Goal: Find specific page/section: Find specific page/section

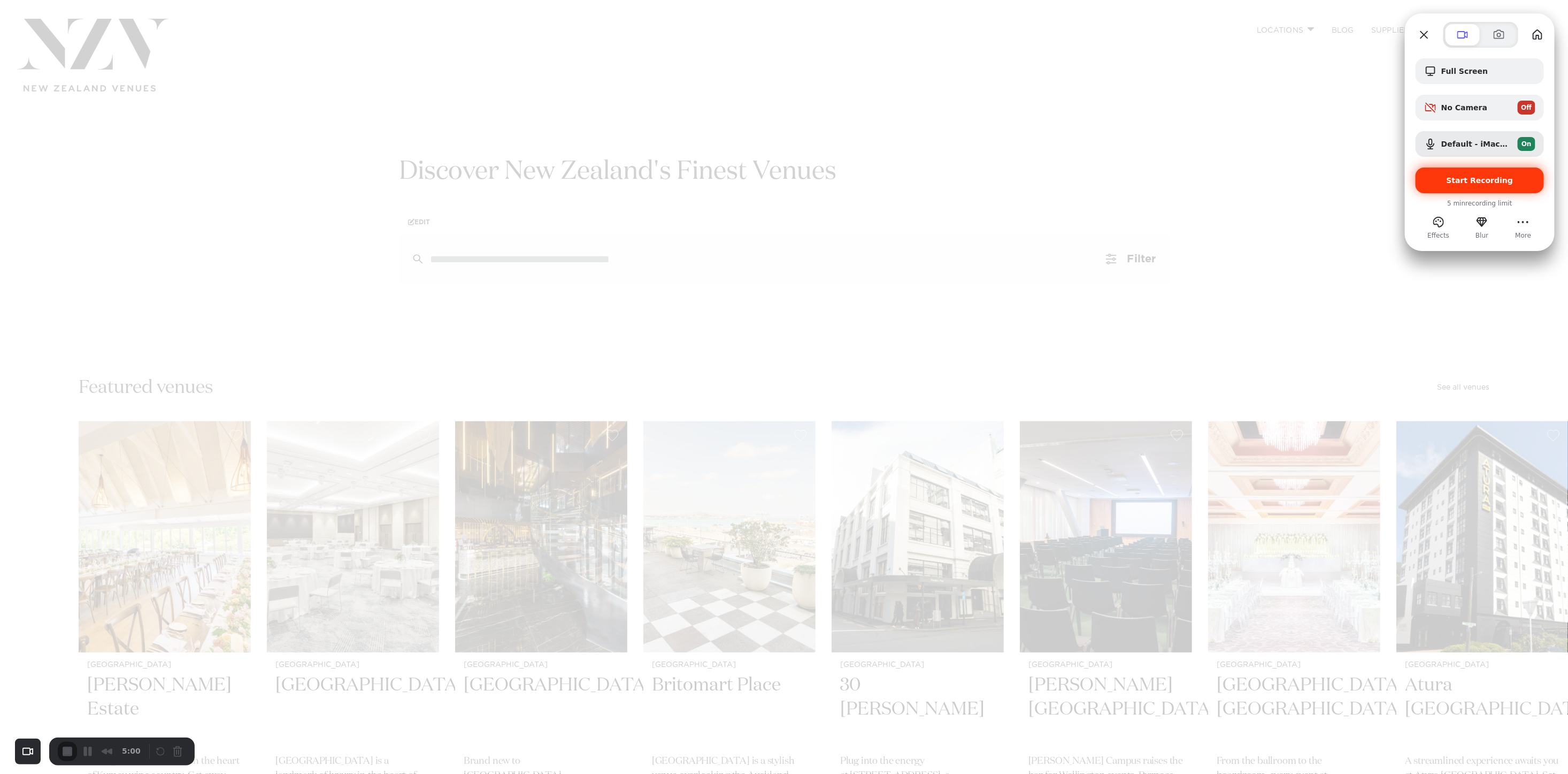
click at [1505, 178] on span "Start Recording" at bounding box center [1480, 180] width 67 height 9
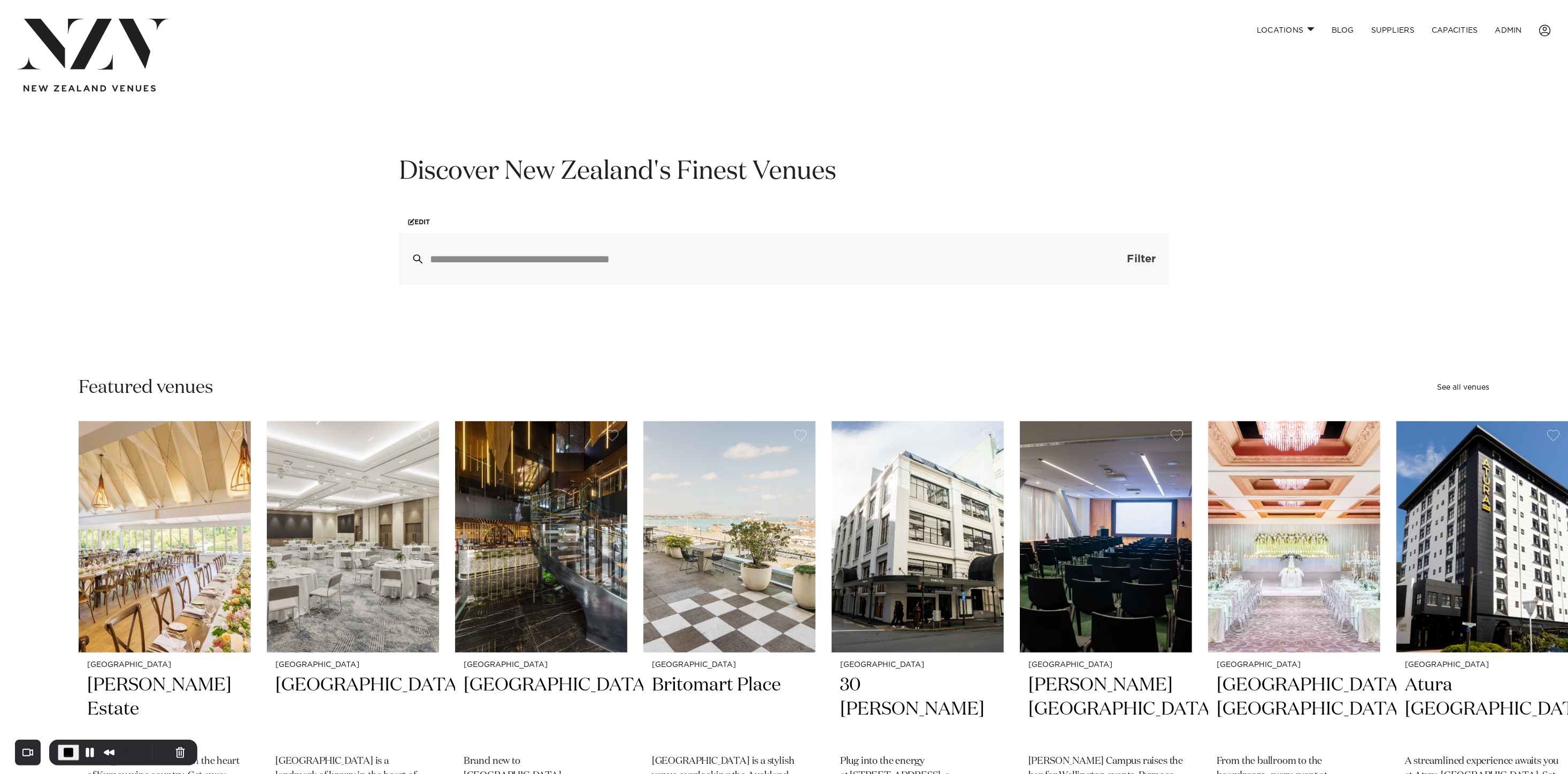
click at [1138, 257] on span "Filter" at bounding box center [1141, 259] width 29 height 11
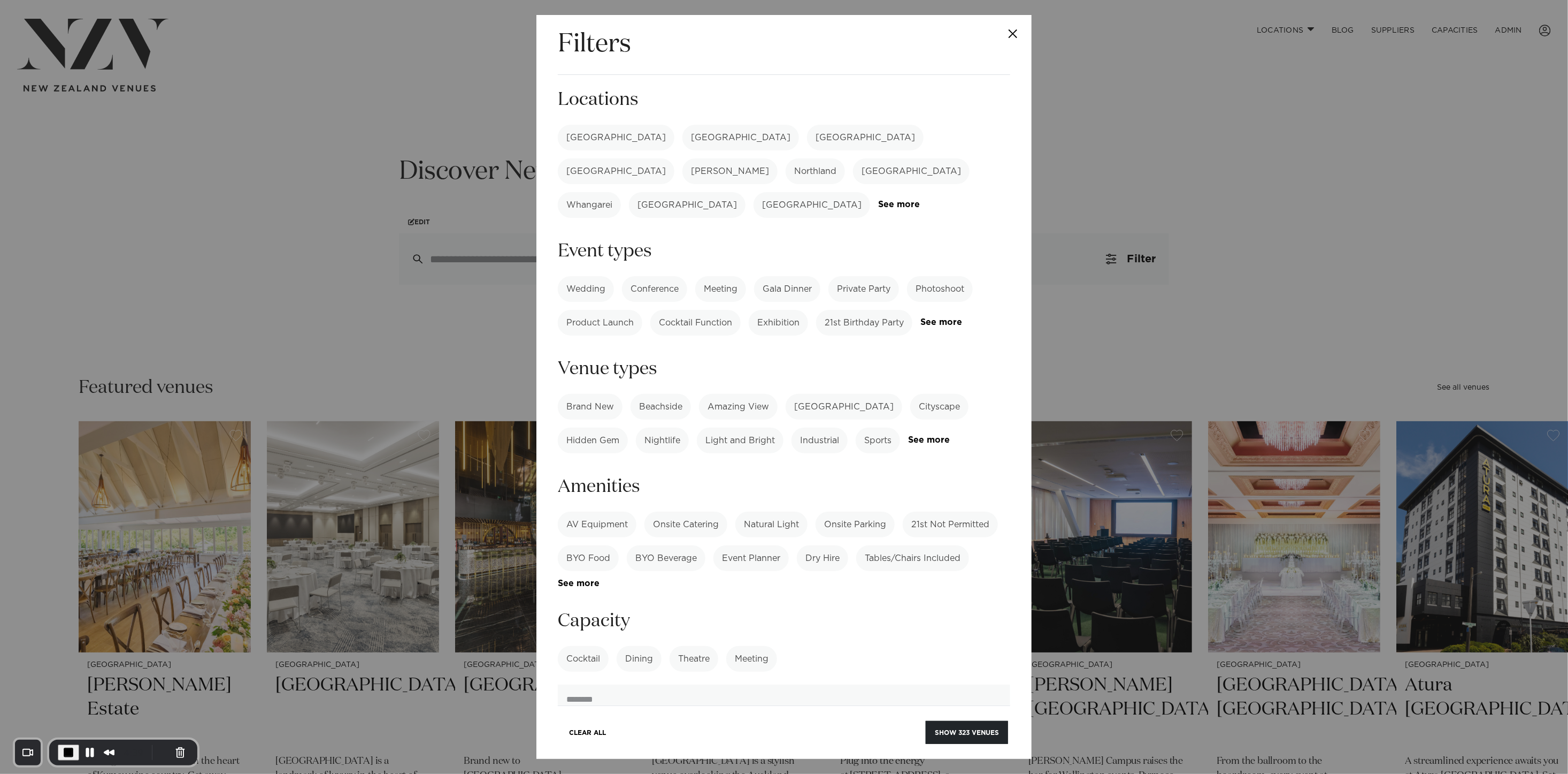
click at [585, 135] on label "[GEOGRAPHIC_DATA]" at bounding box center [616, 137] width 117 height 26
click at [937, 436] on link "See more" at bounding box center [950, 440] width 84 height 9
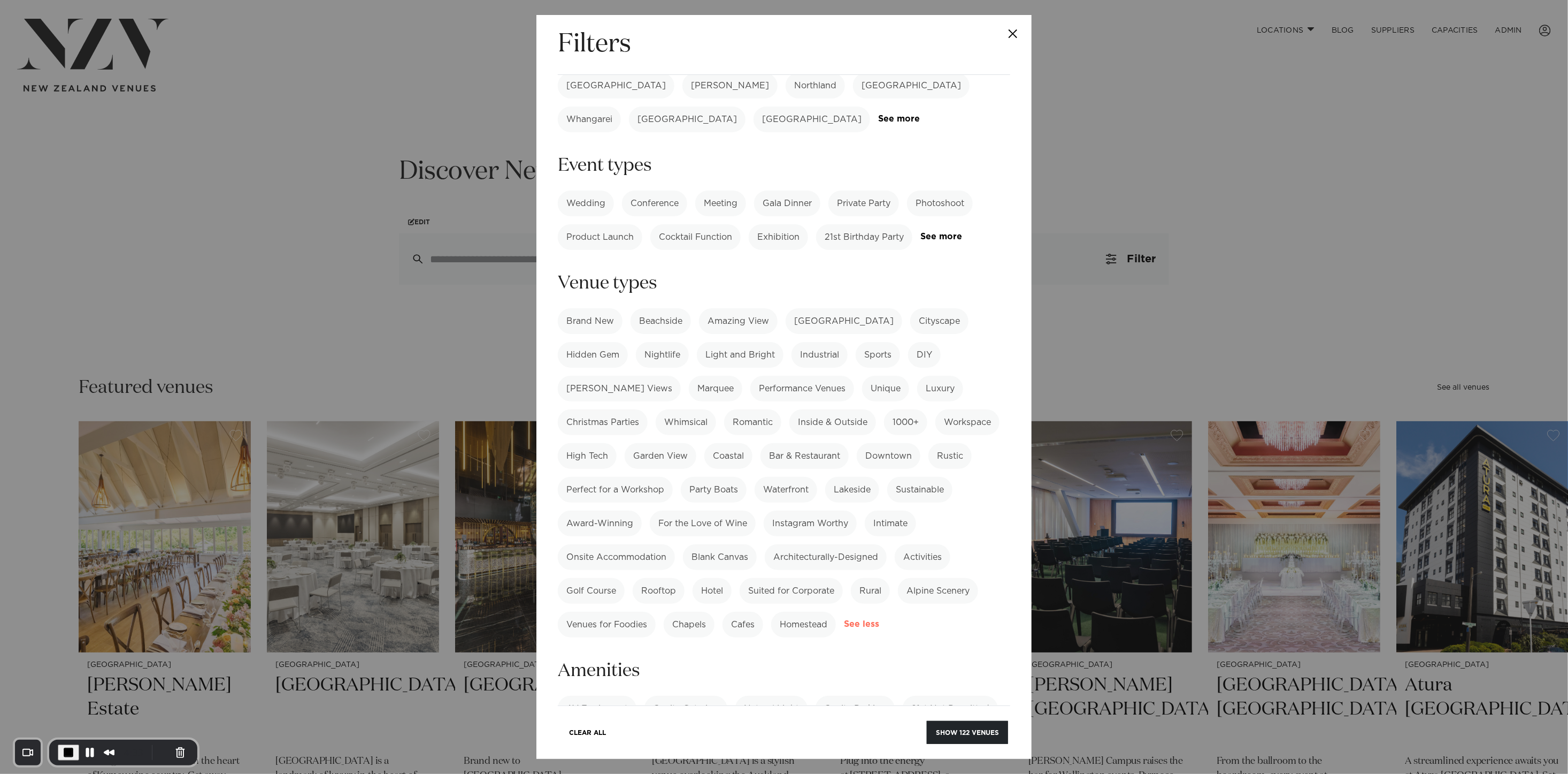
scroll to position [87, 0]
click at [661, 577] on label "Rooftop" at bounding box center [658, 590] width 52 height 26
click at [972, 731] on button "Show 10 venues" at bounding box center [968, 732] width 79 height 23
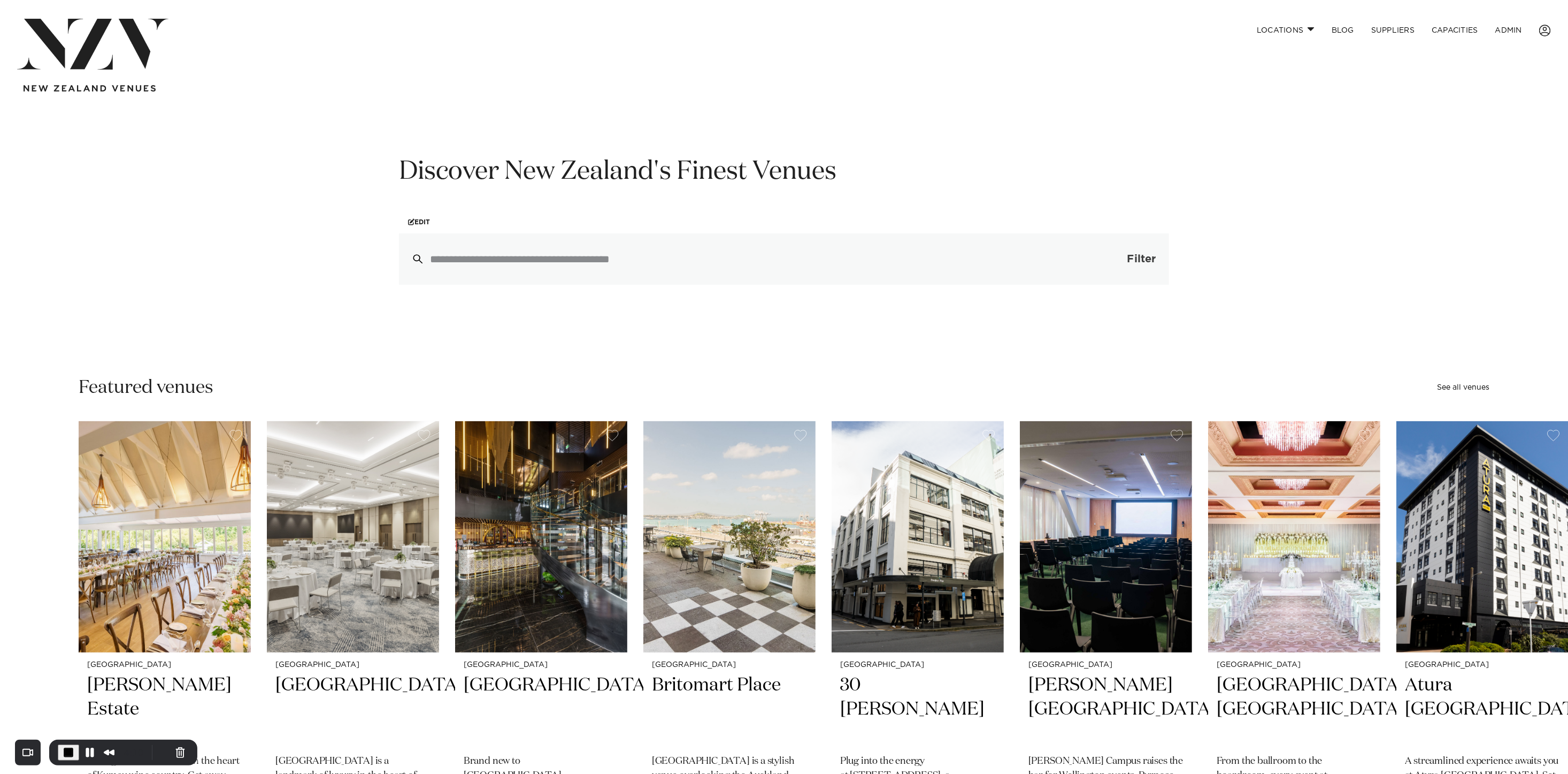
click at [1121, 262] on button "Filter 0" at bounding box center [1131, 259] width 76 height 51
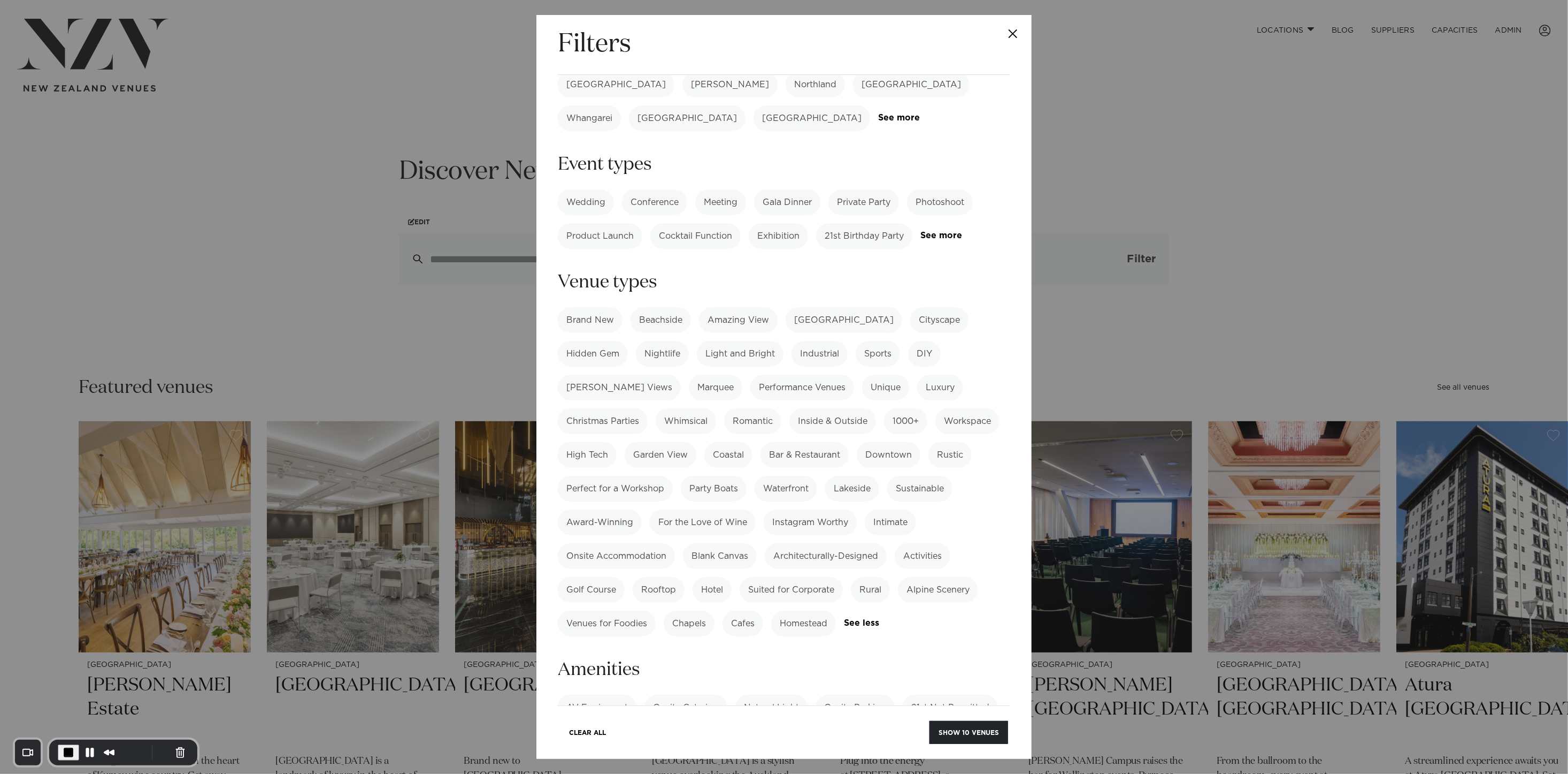
scroll to position [0, 0]
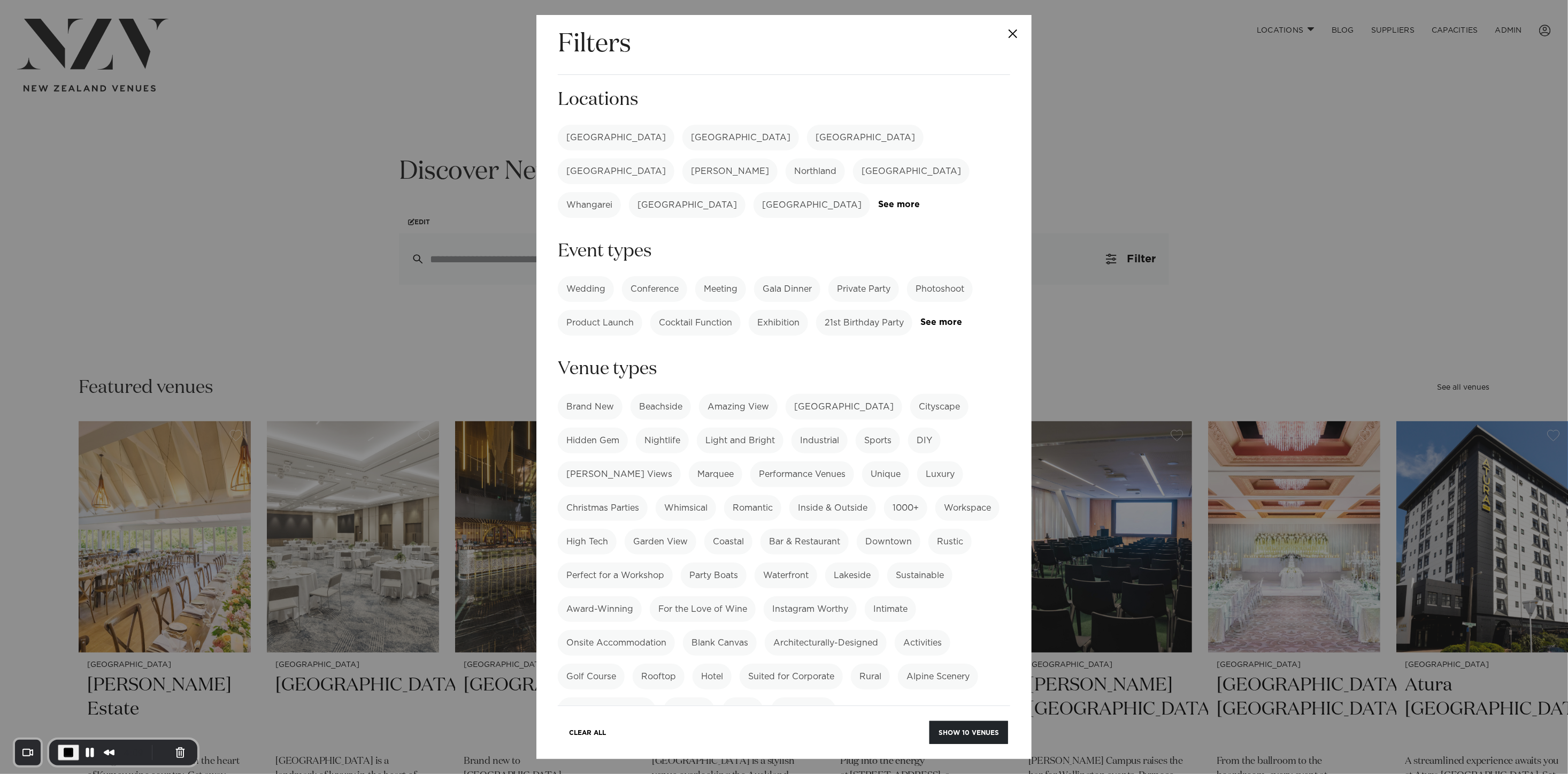
click at [600, 135] on label "[GEOGRAPHIC_DATA]" at bounding box center [616, 137] width 117 height 26
click at [976, 736] on button "Show 14 venues" at bounding box center [969, 732] width 78 height 23
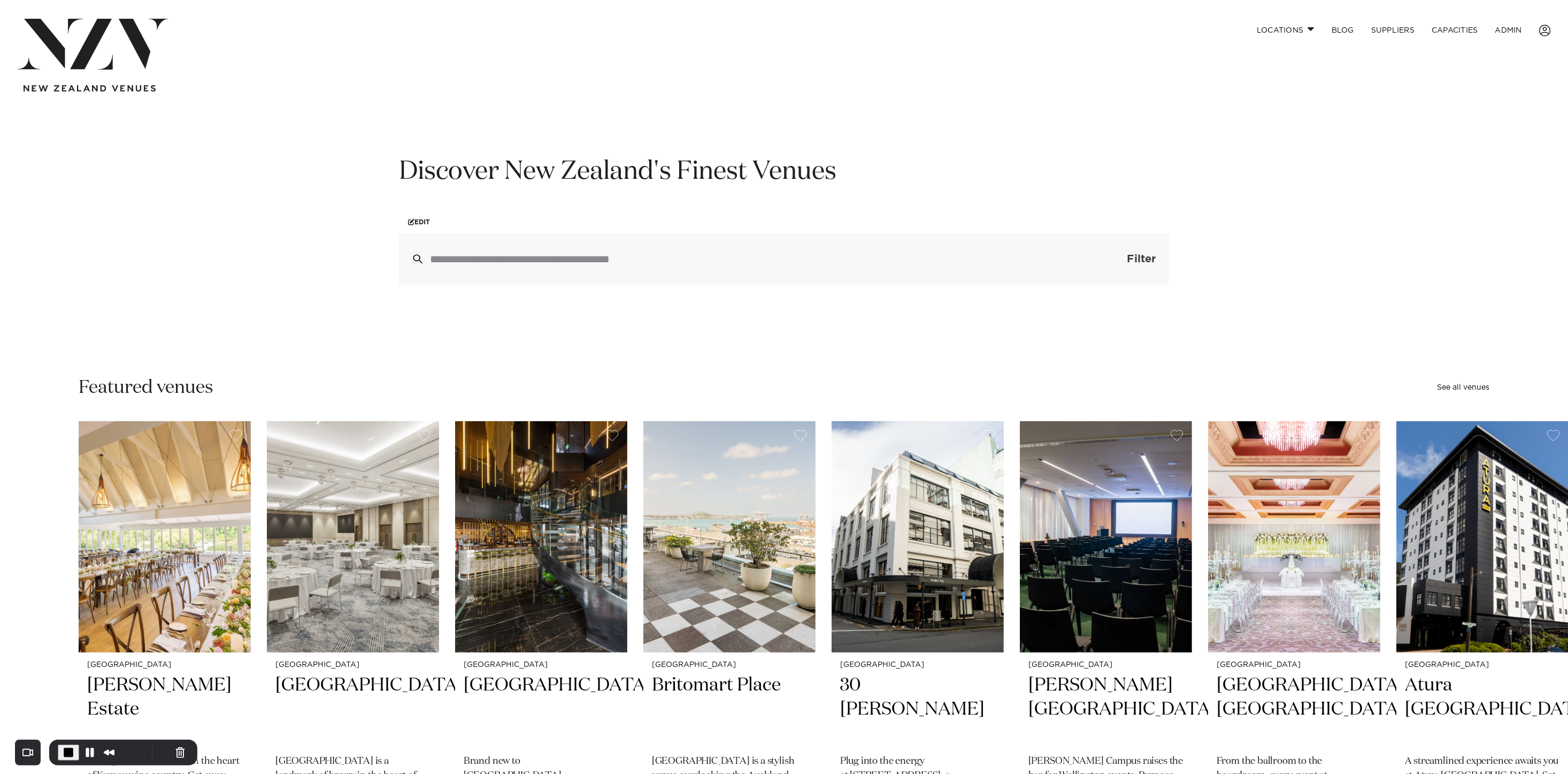
click at [1113, 260] on span "button" at bounding box center [1111, 259] width 11 height 11
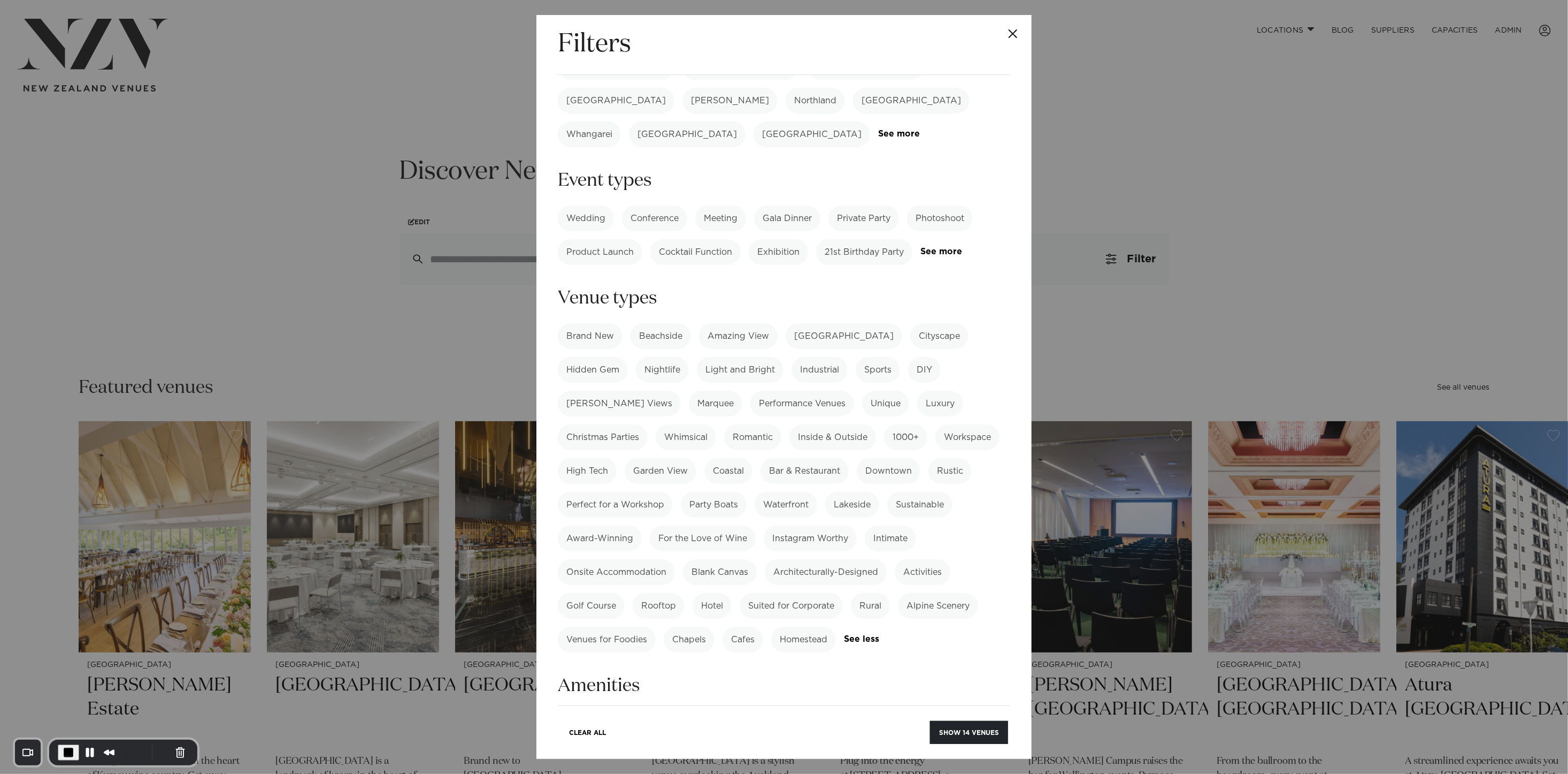
scroll to position [100, 0]
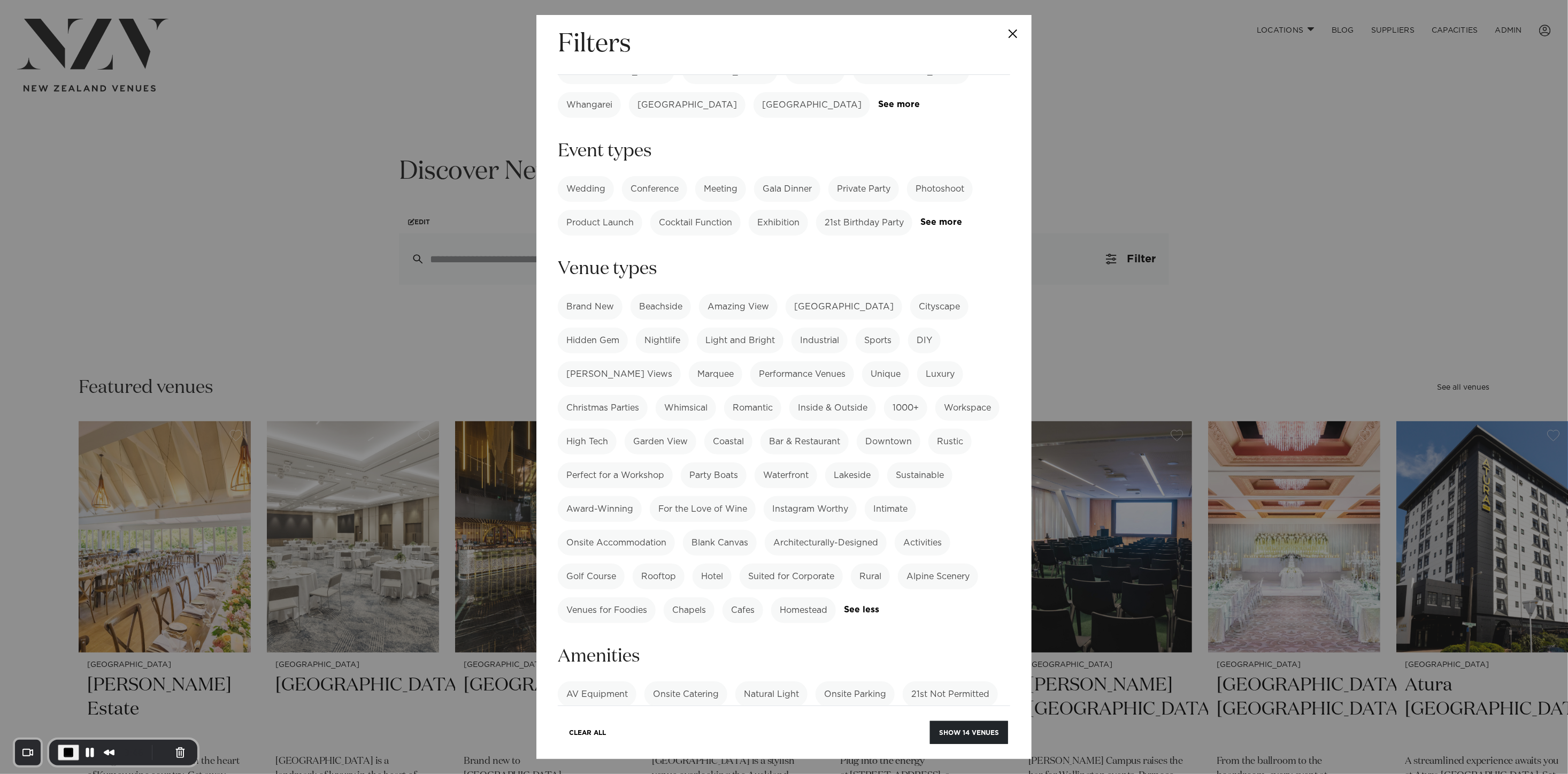
click at [655, 564] on label "Rooftop" at bounding box center [658, 576] width 52 height 26
click at [799, 564] on label "Suited for Corporate" at bounding box center [791, 576] width 103 height 26
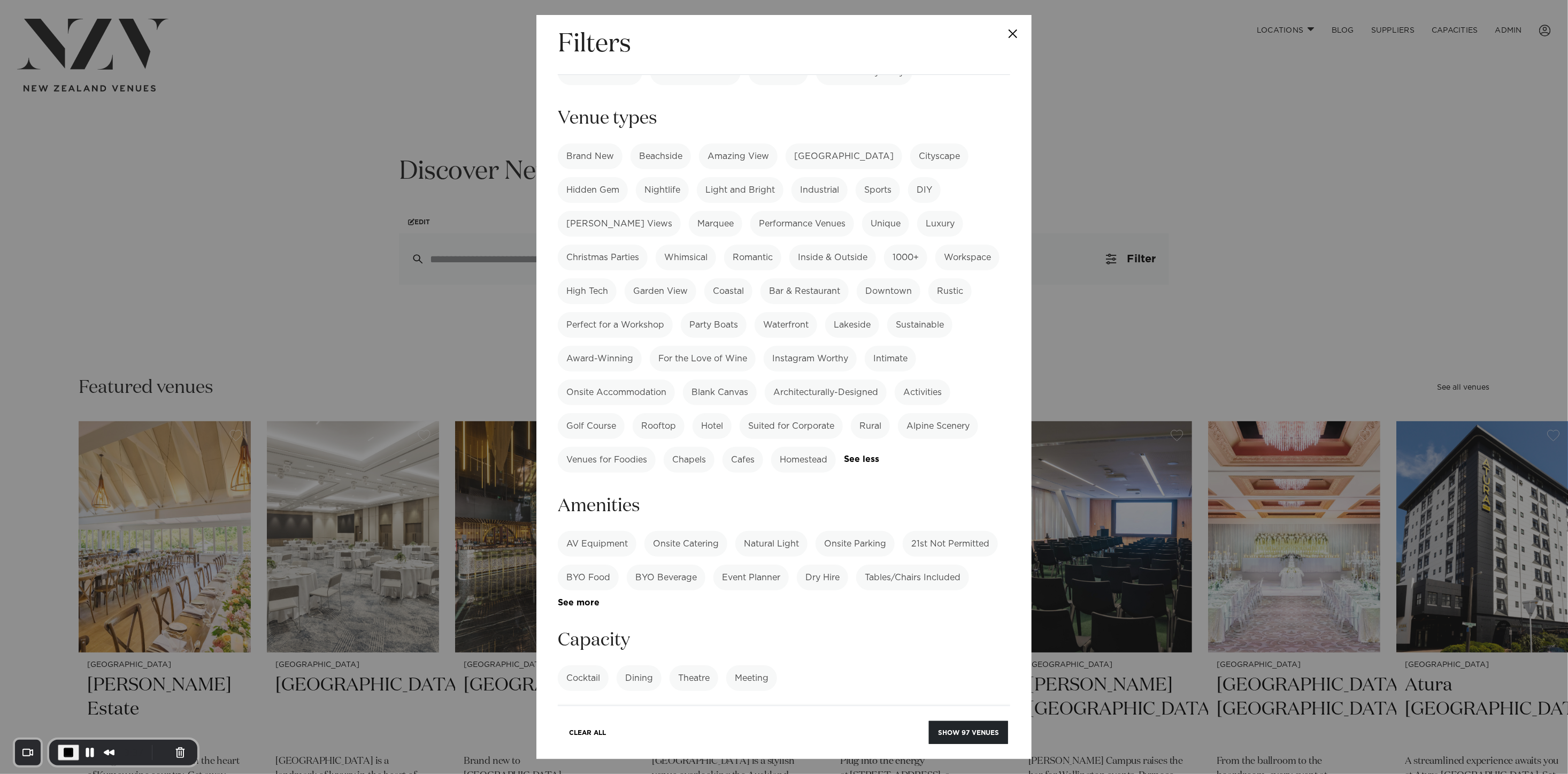
scroll to position [255, 0]
click at [854, 526] on label "Onsite Parking" at bounding box center [855, 539] width 79 height 26
click at [979, 730] on button "Show 51 venues" at bounding box center [969, 732] width 78 height 23
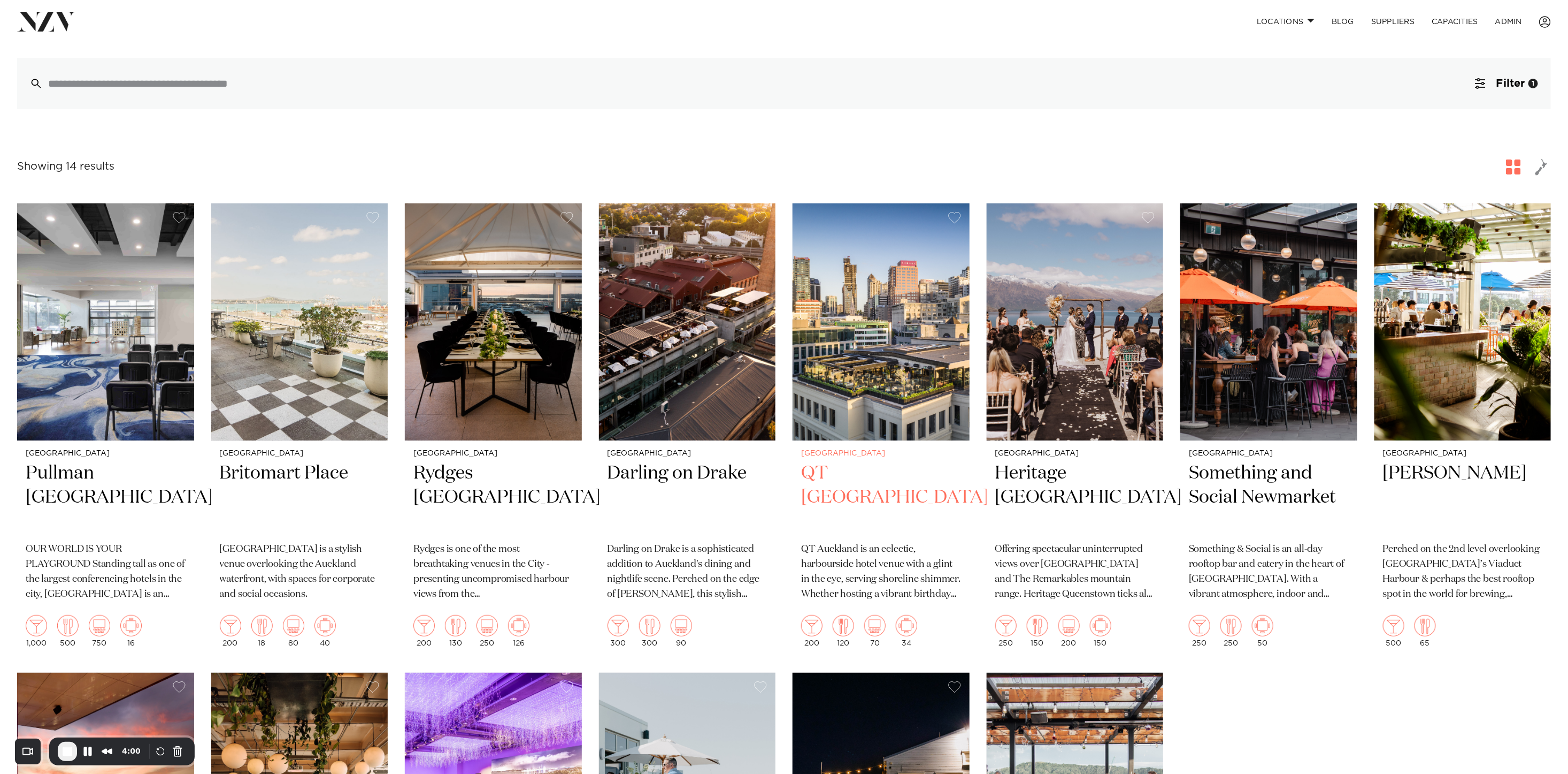
scroll to position [38, 0]
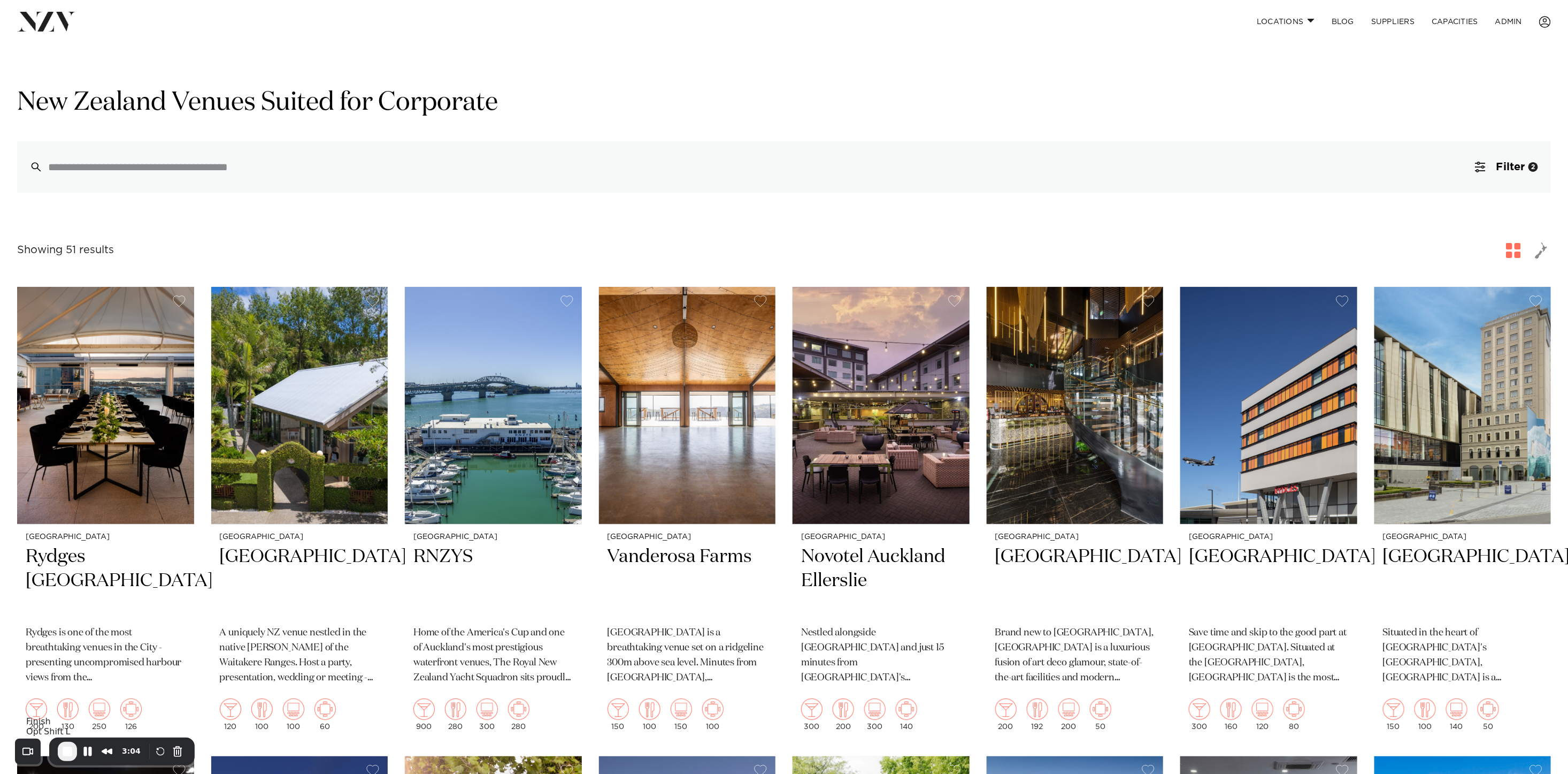
click at [73, 750] on button "End Recording" at bounding box center [68, 751] width 19 height 19
